Goal: Book appointment/travel/reservation

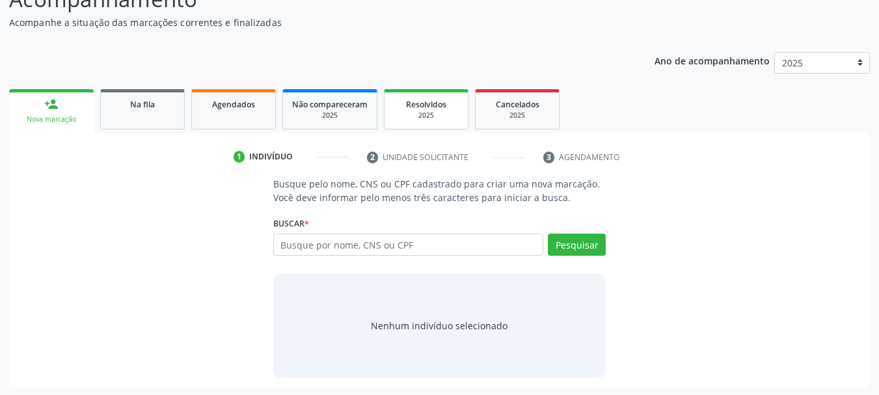
scroll to position [107, 0]
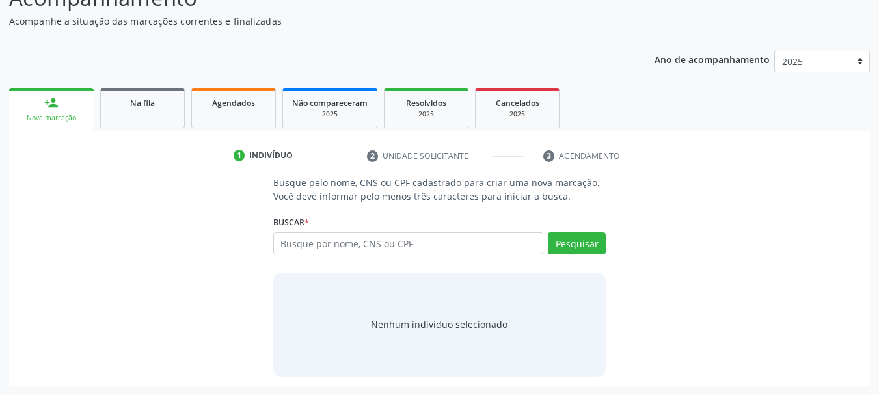
click at [471, 249] on input "text" at bounding box center [408, 243] width 271 height 22
click at [458, 241] on input "text" at bounding box center [408, 243] width 271 height 22
type input "roseana da [PERSON_NAME]"
click at [570, 238] on button "Pesquisar" at bounding box center [577, 243] width 58 height 22
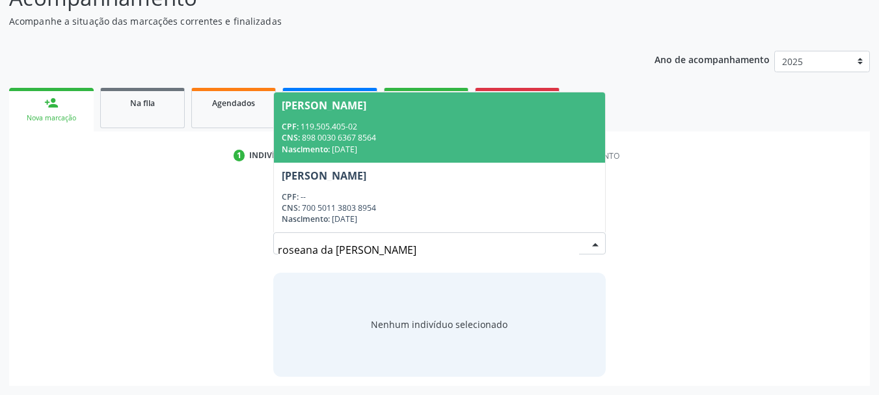
click at [357, 143] on div "CNS: 898 0030 6367 8564" at bounding box center [440, 137] width 316 height 11
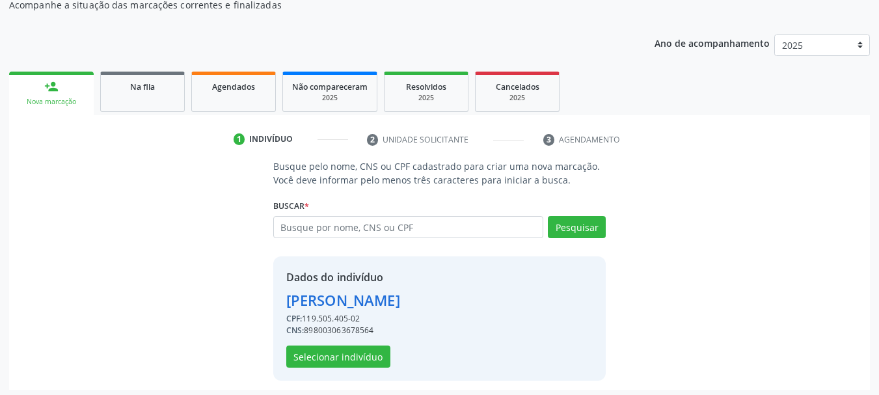
scroll to position [127, 0]
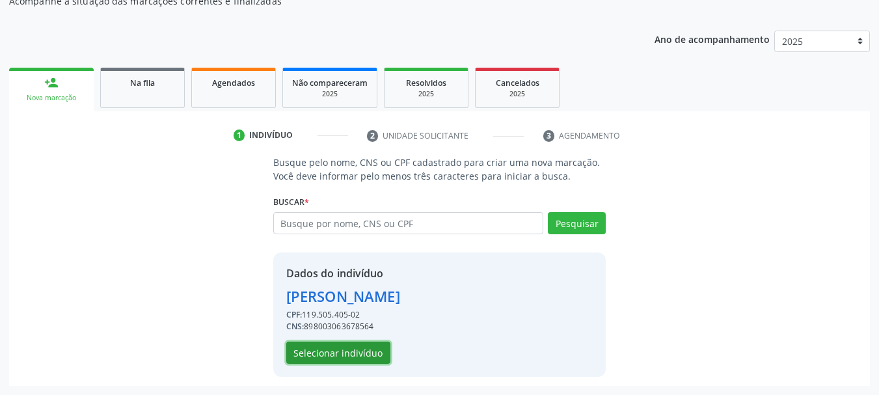
click at [362, 355] on button "Selecionar indivíduo" at bounding box center [338, 353] width 104 height 22
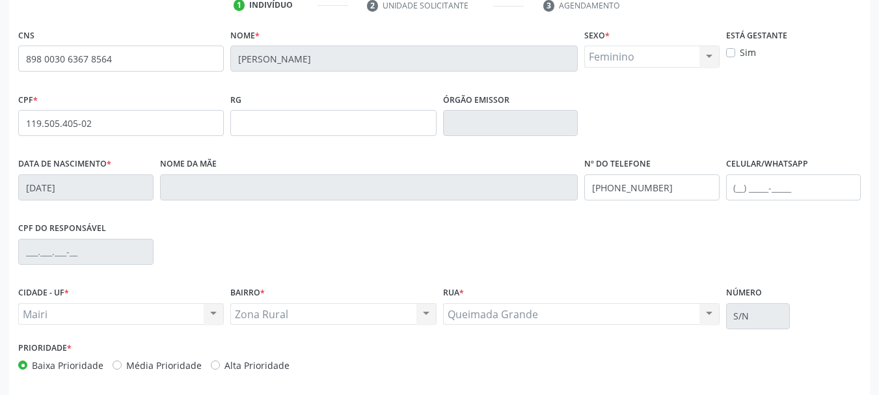
scroll to position [310, 0]
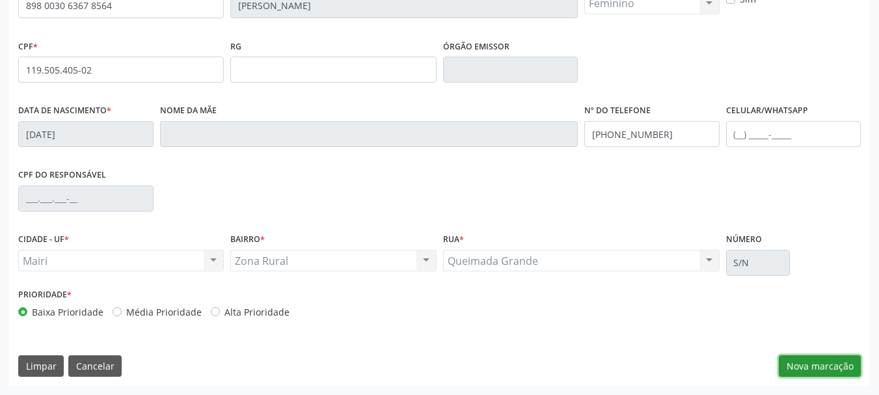
click at [814, 368] on button "Nova marcação" at bounding box center [820, 366] width 82 height 22
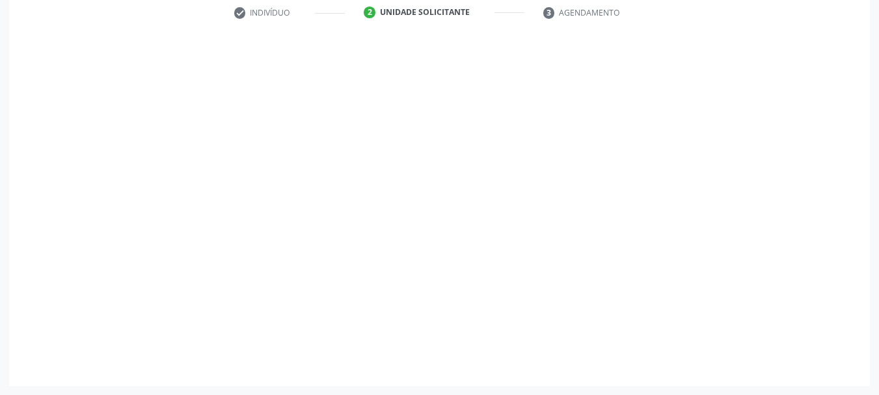
scroll to position [250, 0]
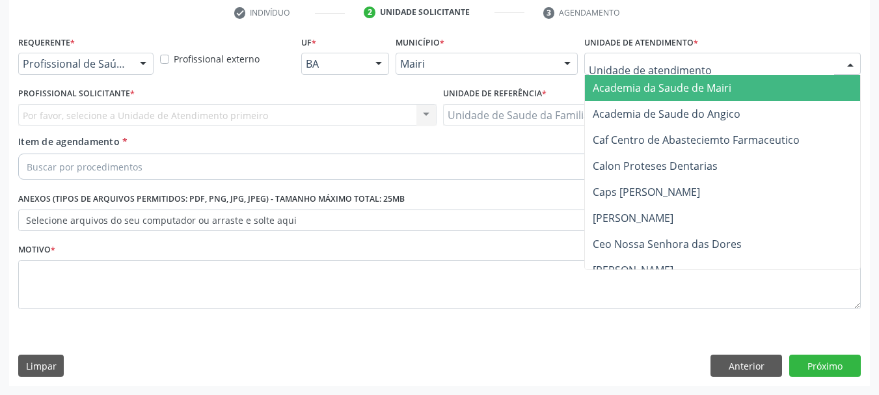
click at [697, 64] on div at bounding box center [722, 64] width 277 height 22
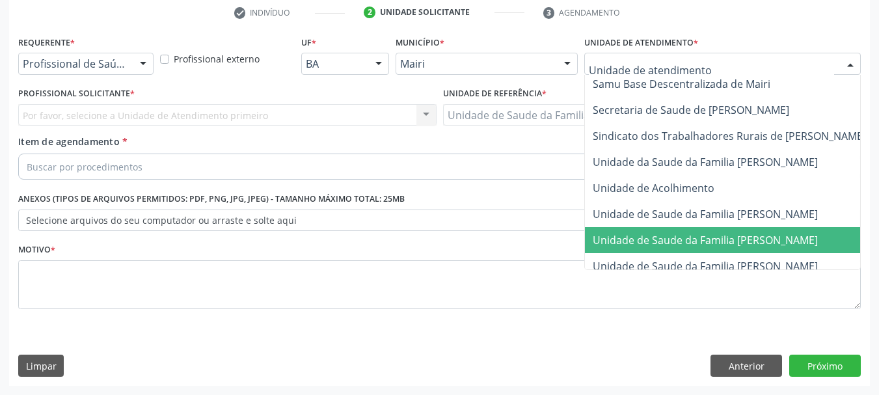
scroll to position [987, 0]
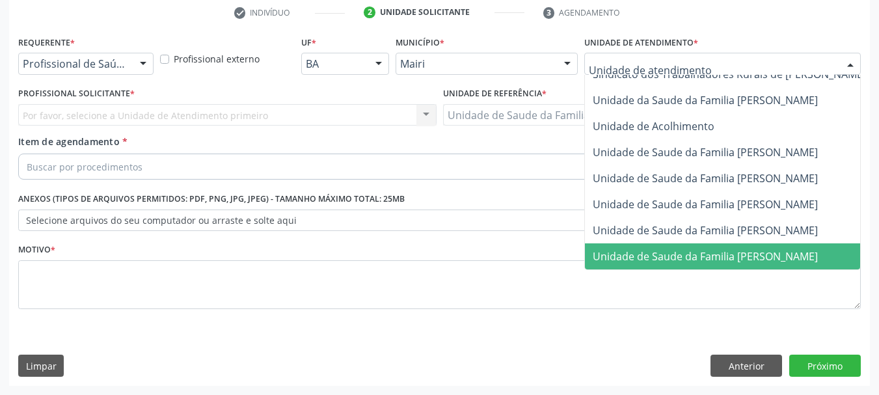
click at [794, 253] on span "Unidade de Saude da Familia [PERSON_NAME]" at bounding box center [705, 256] width 225 height 14
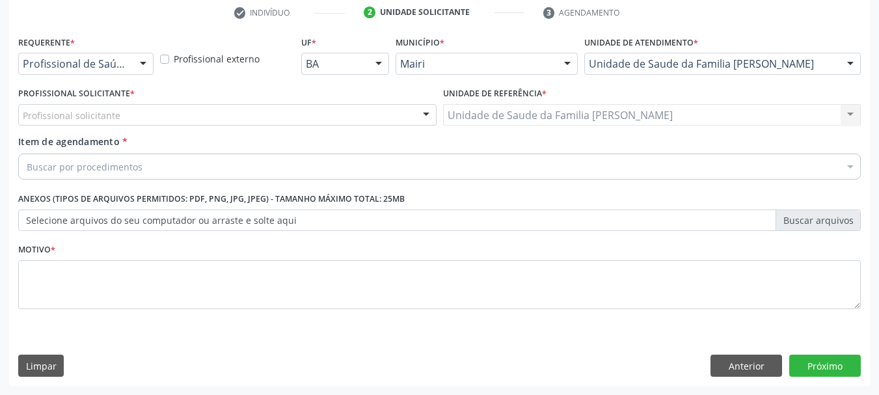
click at [426, 111] on div at bounding box center [427, 116] width 20 height 22
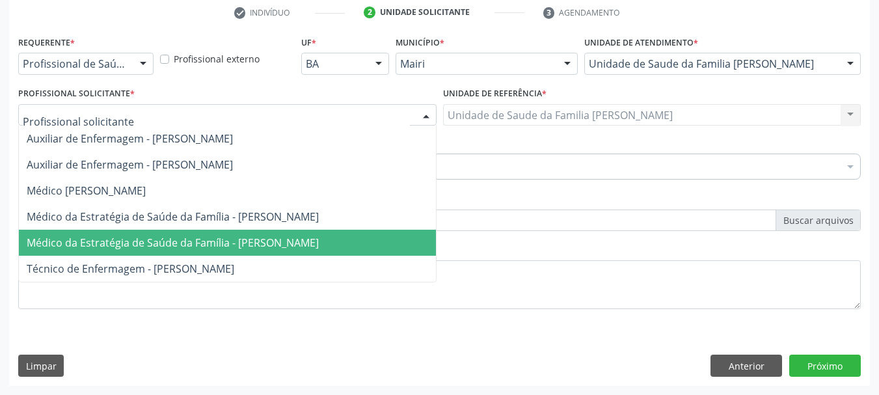
click at [319, 243] on span "Médico da Estratégia de Saúde da Família - [PERSON_NAME]" at bounding box center [173, 243] width 292 height 14
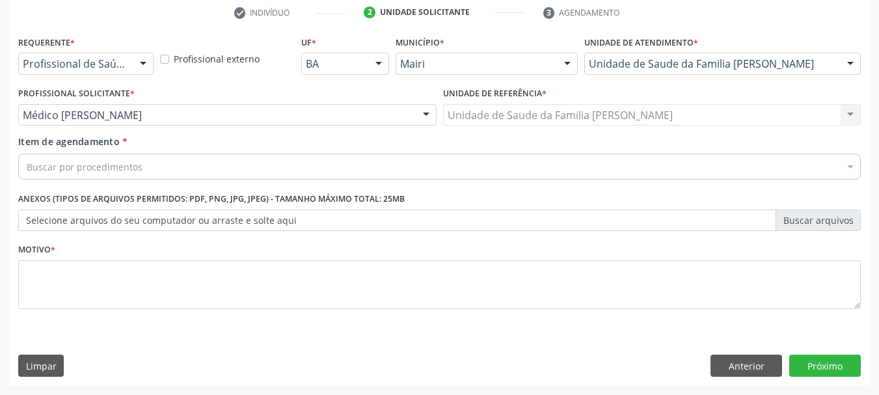
click at [264, 169] on div "Buscar por procedimentos" at bounding box center [439, 167] width 843 height 26
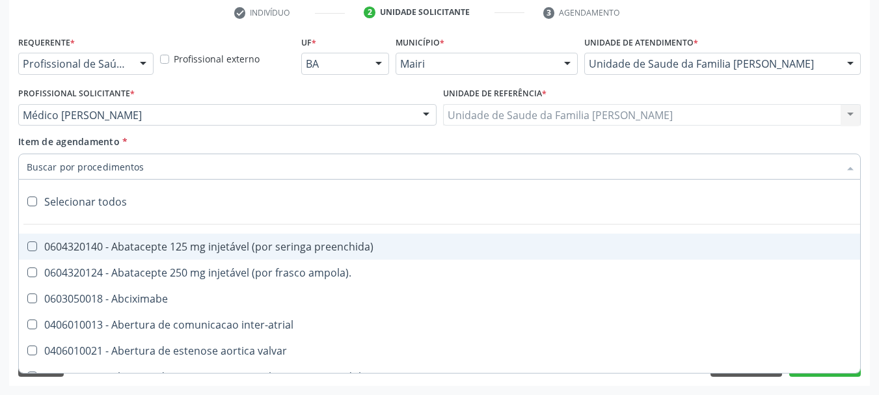
type input "#"
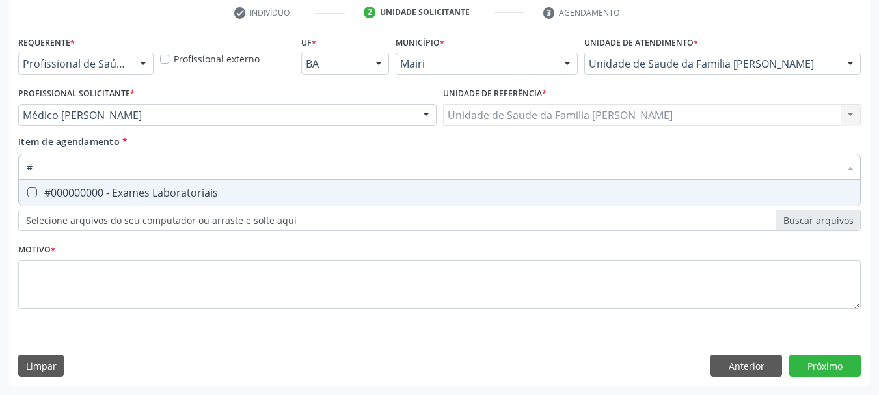
click at [303, 189] on div "#000000000 - Exames Laboratoriais" at bounding box center [440, 192] width 826 height 10
checkbox Laboratoriais "true"
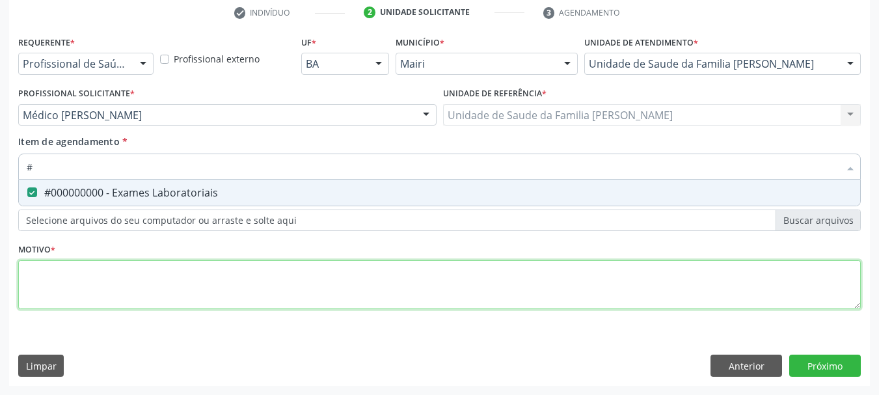
click at [436, 274] on div "Requerente * Profissional de Saúde Profissional de Saúde Paciente Nenhum result…" at bounding box center [439, 180] width 843 height 295
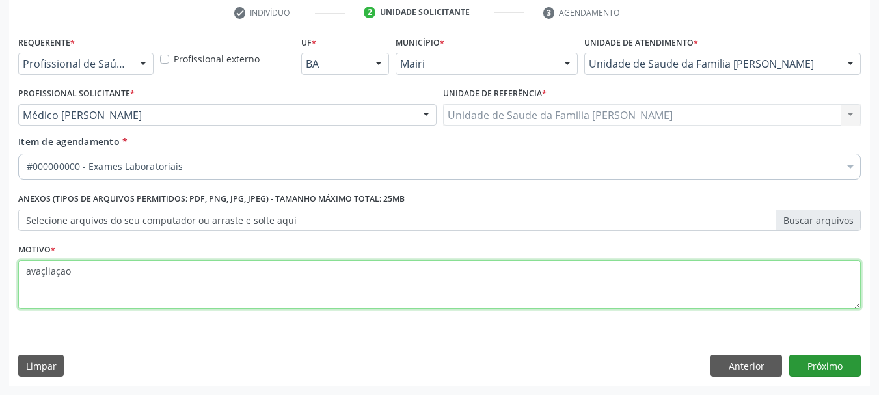
type textarea "avaçliaçao"
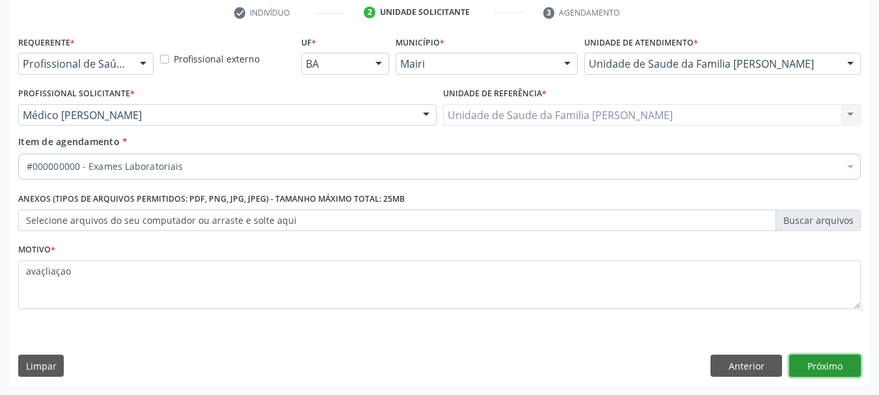
click at [817, 370] on button "Próximo" at bounding box center [825, 366] width 72 height 22
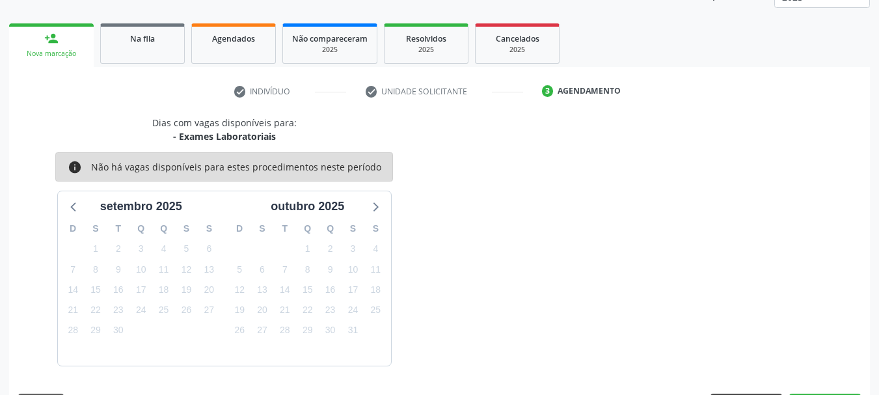
scroll to position [210, 0]
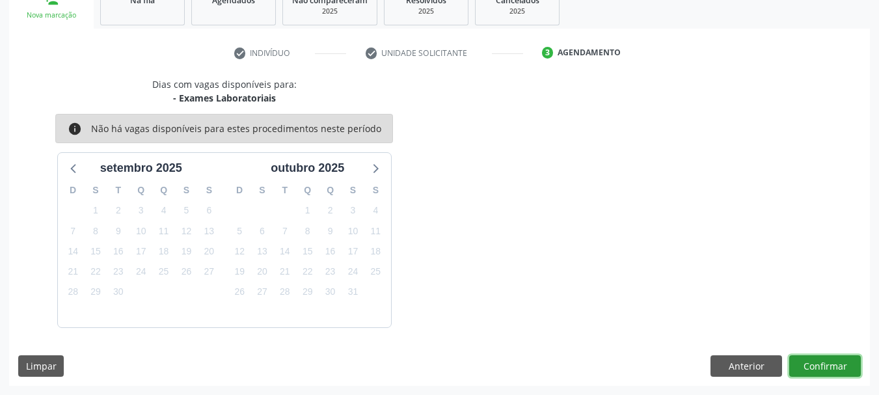
click at [832, 372] on button "Confirmar" at bounding box center [825, 366] width 72 height 22
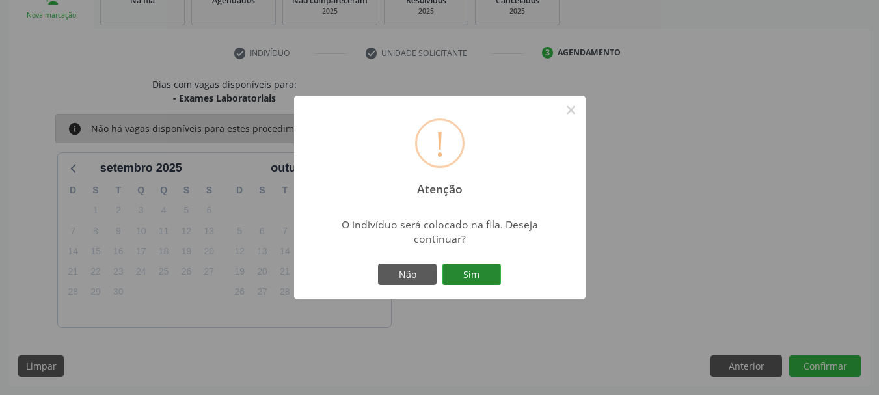
click at [466, 278] on button "Sim" at bounding box center [472, 275] width 59 height 22
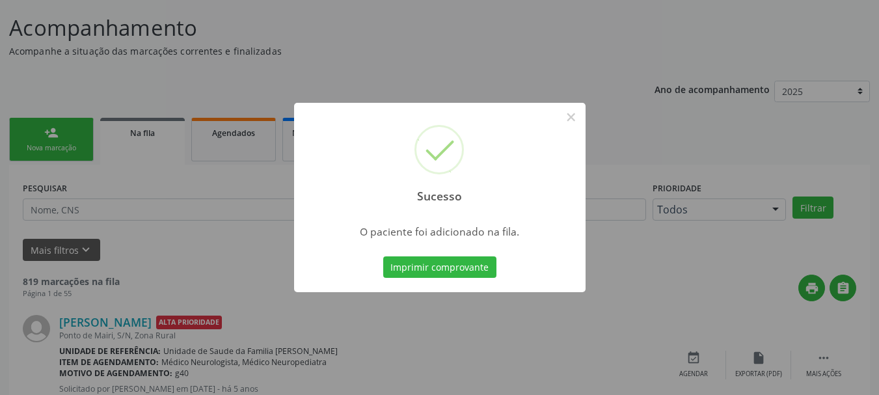
scroll to position [100, 0]
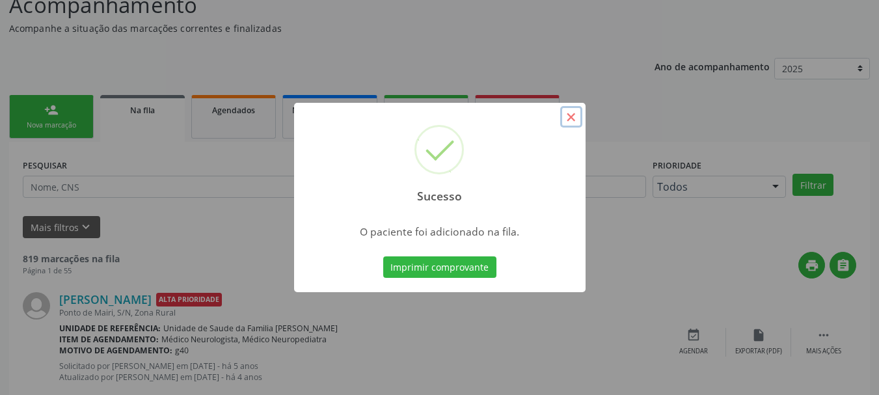
click at [569, 118] on button "×" at bounding box center [571, 117] width 22 height 22
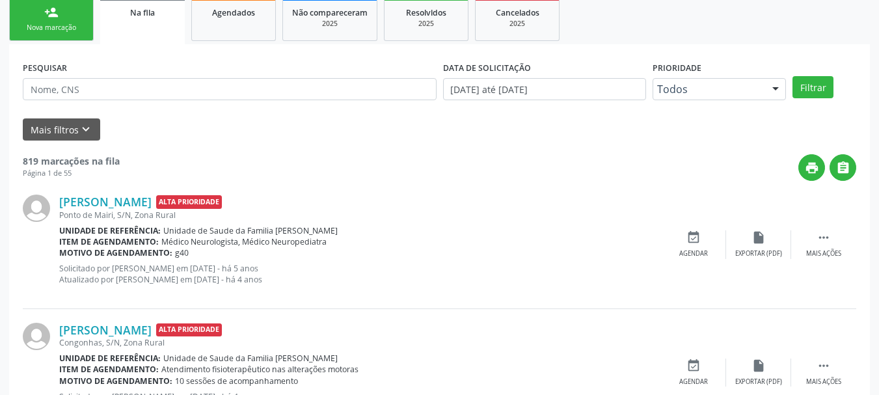
scroll to position [230, 0]
